Goal: Information Seeking & Learning: Learn about a topic

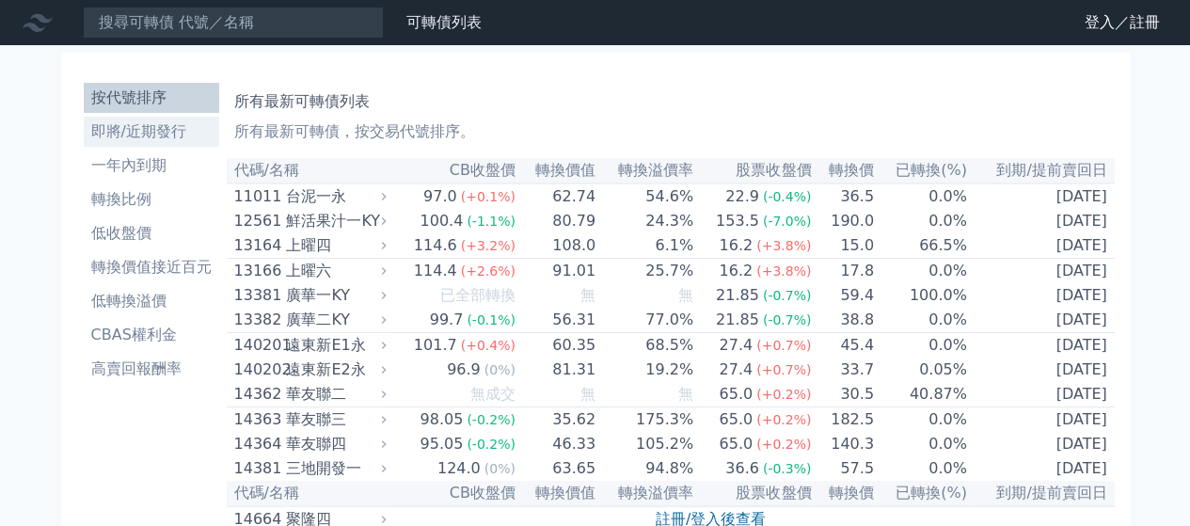
click at [219, 120] on li "即將/近期發行" at bounding box center [151, 131] width 135 height 23
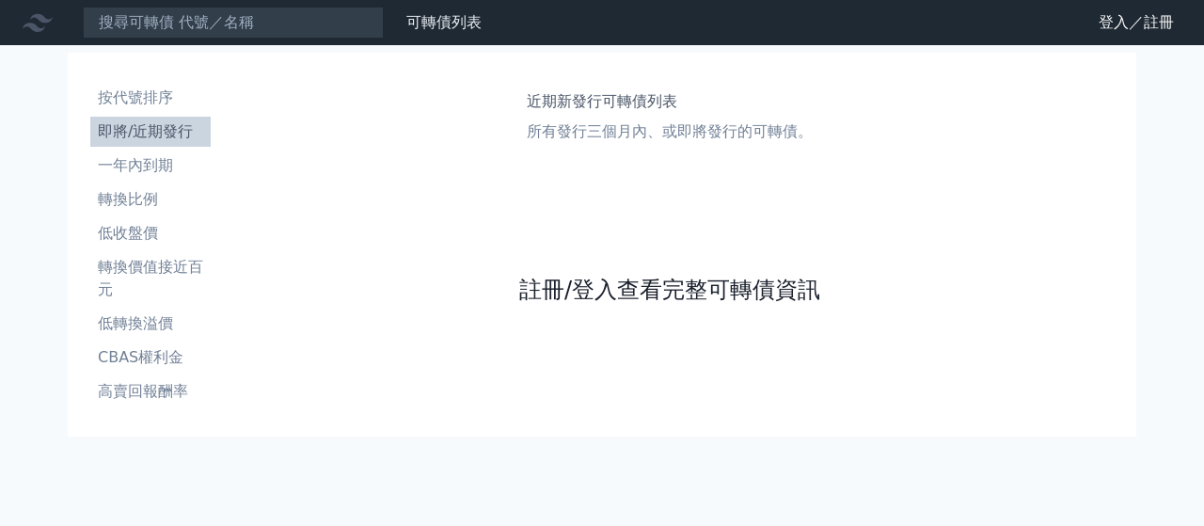
click at [608, 275] on link "註冊/登入查看完整可轉債資訊" at bounding box center [669, 290] width 301 height 30
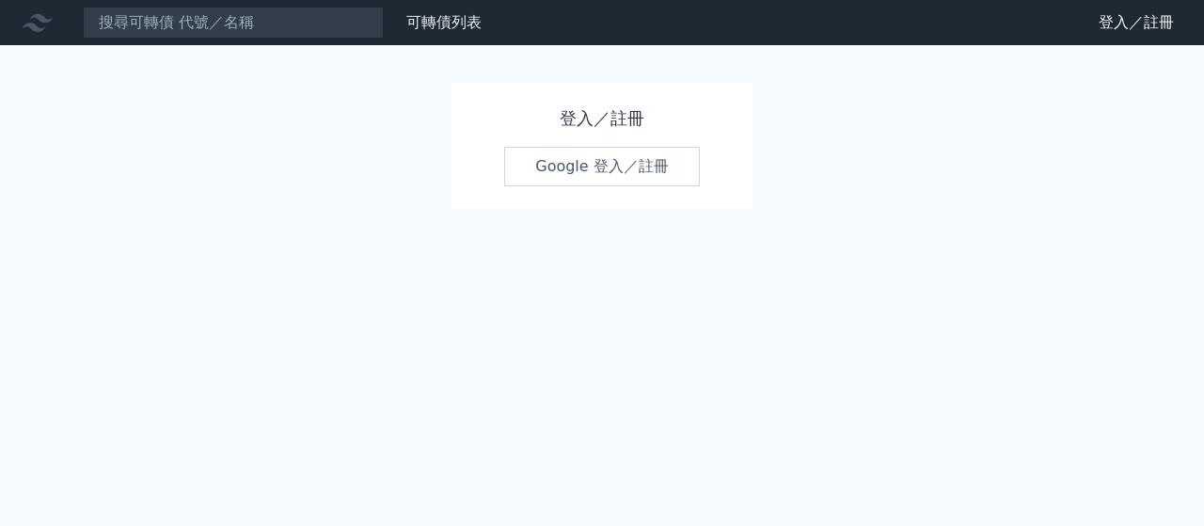
click at [578, 147] on link "Google 登入／註冊" at bounding box center [602, 166] width 196 height 39
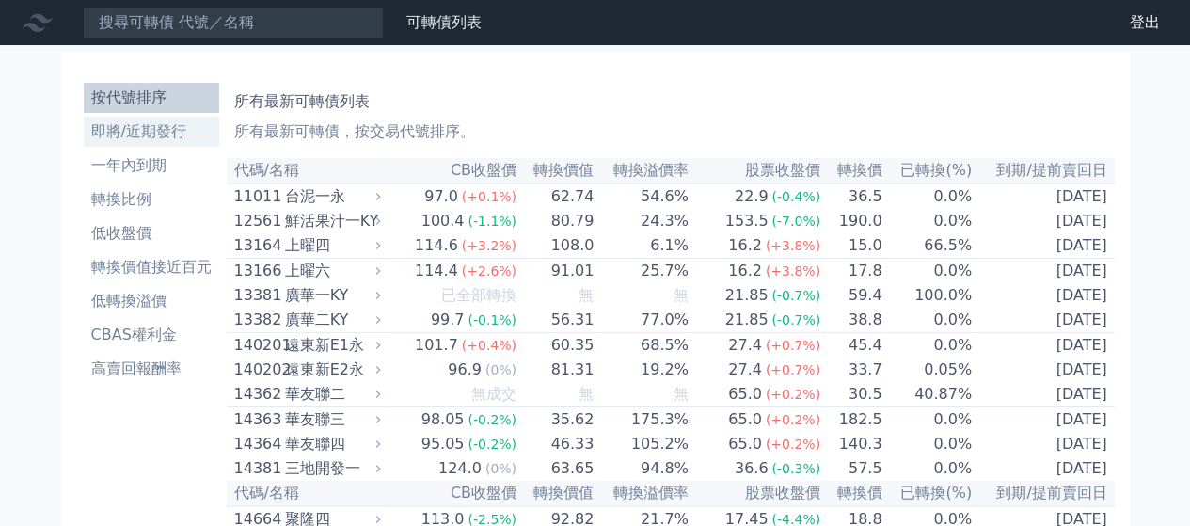
click at [219, 120] on li "即將/近期發行" at bounding box center [151, 131] width 135 height 23
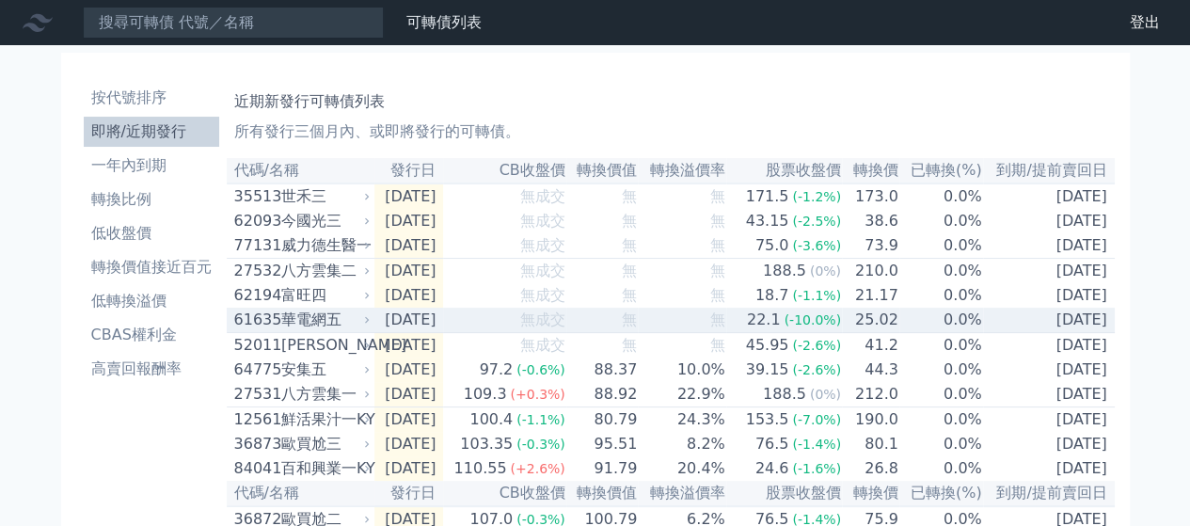
click at [367, 308] on div "華電網五" at bounding box center [324, 319] width 86 height 23
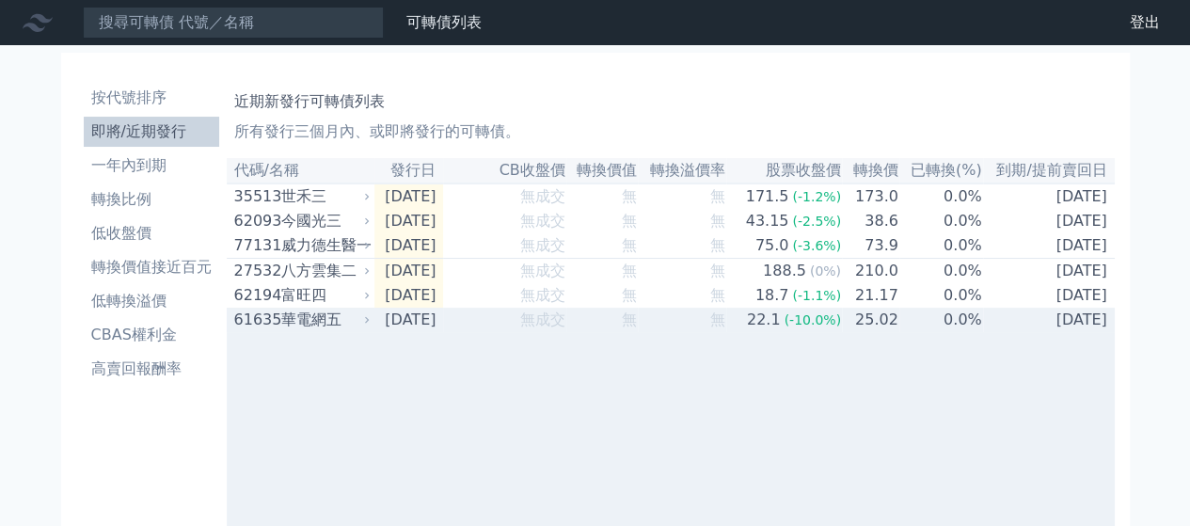
click at [367, 308] on div "華電網五" at bounding box center [324, 319] width 86 height 23
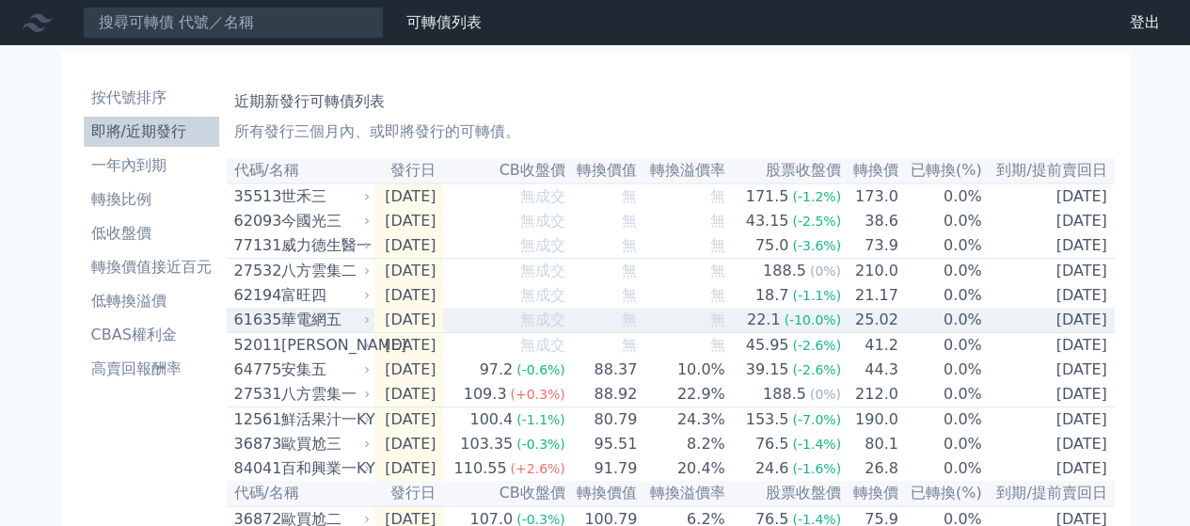
click at [367, 308] on div "華電網五" at bounding box center [324, 319] width 86 height 23
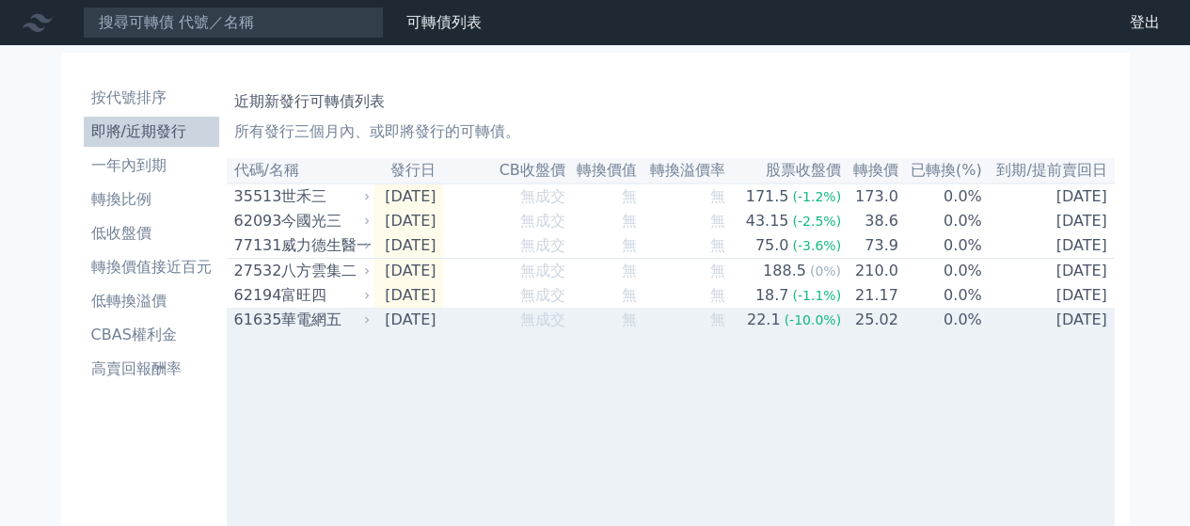
click at [367, 308] on div "華電網五" at bounding box center [324, 319] width 86 height 23
